Goal: Task Accomplishment & Management: Manage account settings

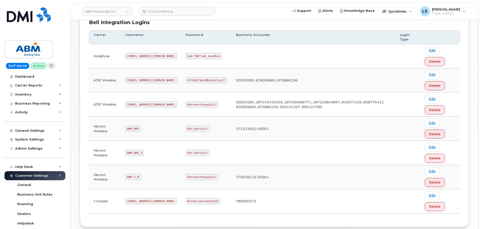
scroll to position [27, 0]
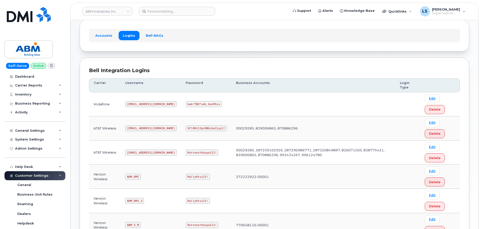
click at [186, 151] on code "RottnestVespa111!" at bounding box center [202, 152] width 33 height 6
click at [186, 152] on code "RottnestVespa111!" at bounding box center [202, 152] width 33 height 6
copy code "RottnestVespa111!"
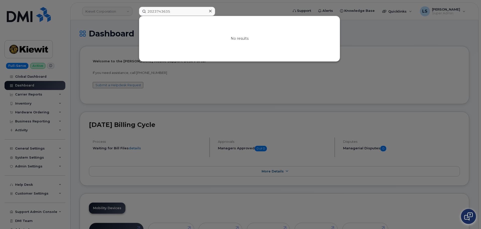
type input "2023743635"
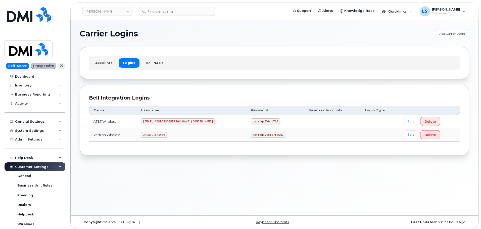
click at [251, 136] on code "Nottodaytomorrow@2" at bounding box center [268, 135] width 34 height 6
copy code "Nottodaytomorrow@2"
